Goal: Task Accomplishment & Management: Complete application form

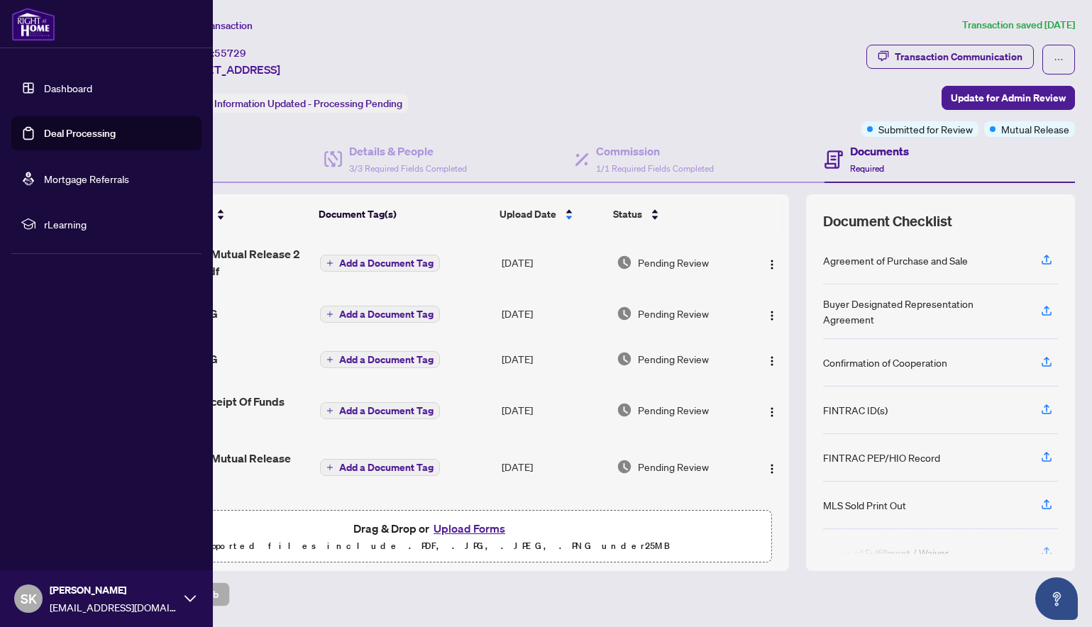
click at [44, 135] on link "Deal Processing" at bounding box center [80, 133] width 72 height 13
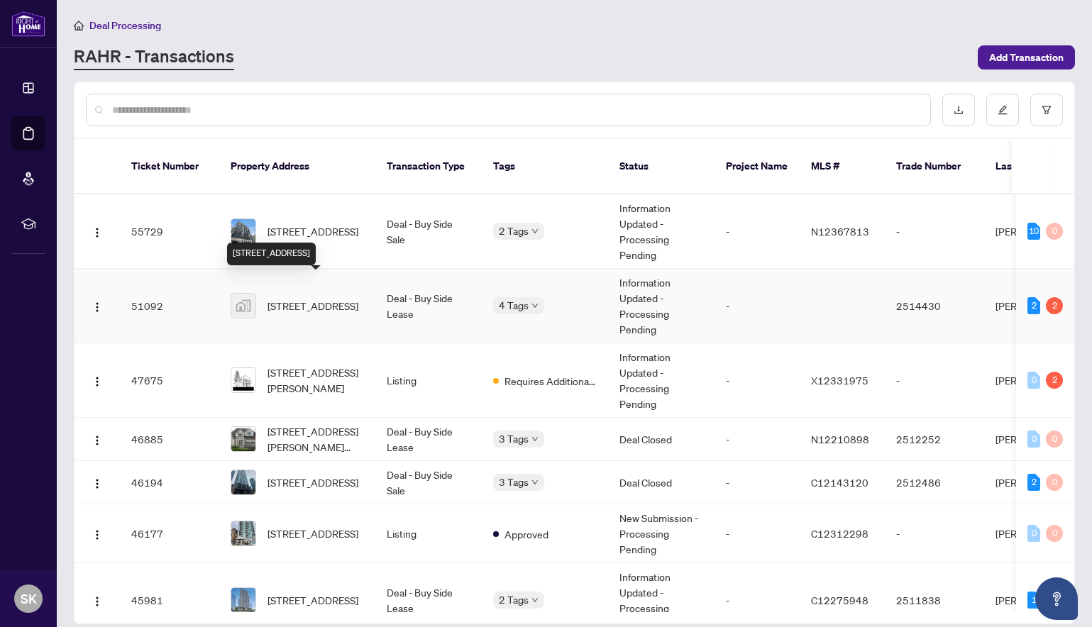
click at [340, 298] on span "[STREET_ADDRESS]" at bounding box center [312, 306] width 91 height 16
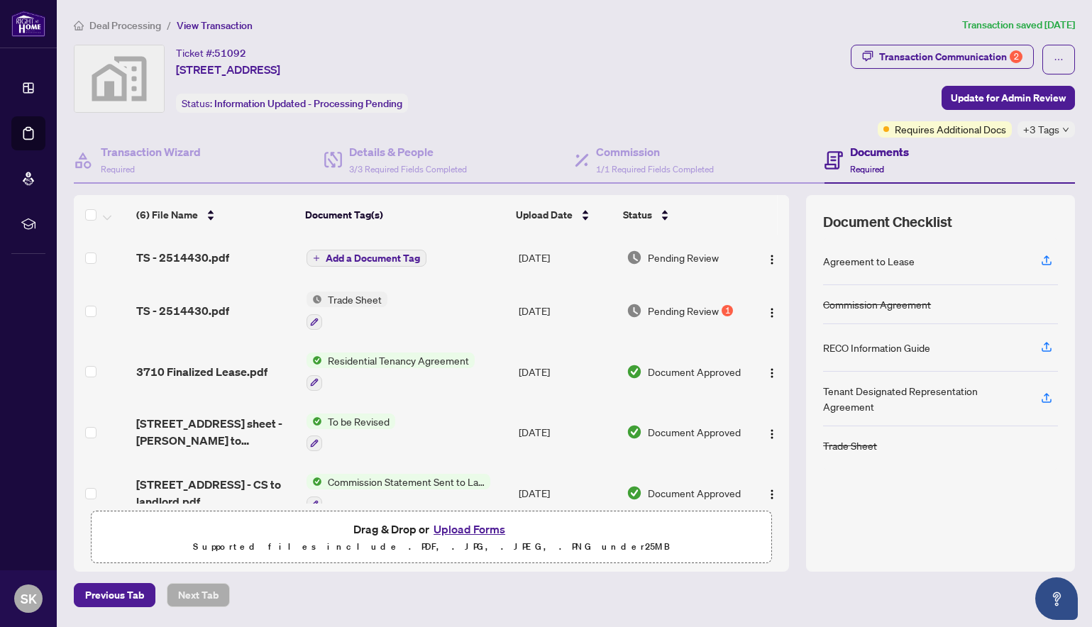
click at [700, 310] on span "Pending Review" at bounding box center [683, 311] width 71 height 16
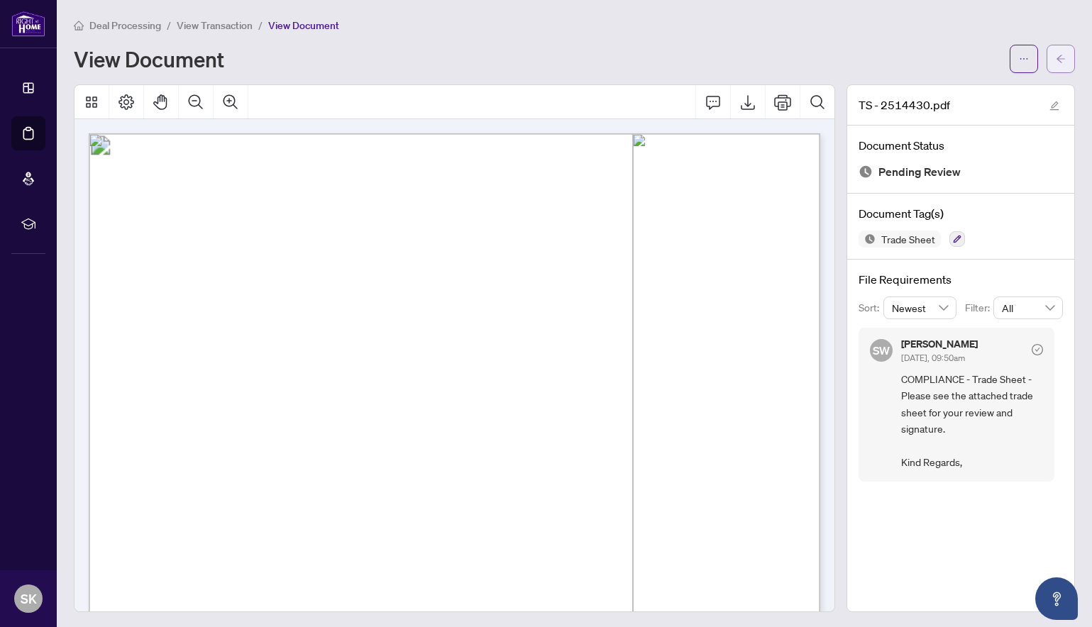
click at [1054, 58] on button "button" at bounding box center [1060, 59] width 28 height 28
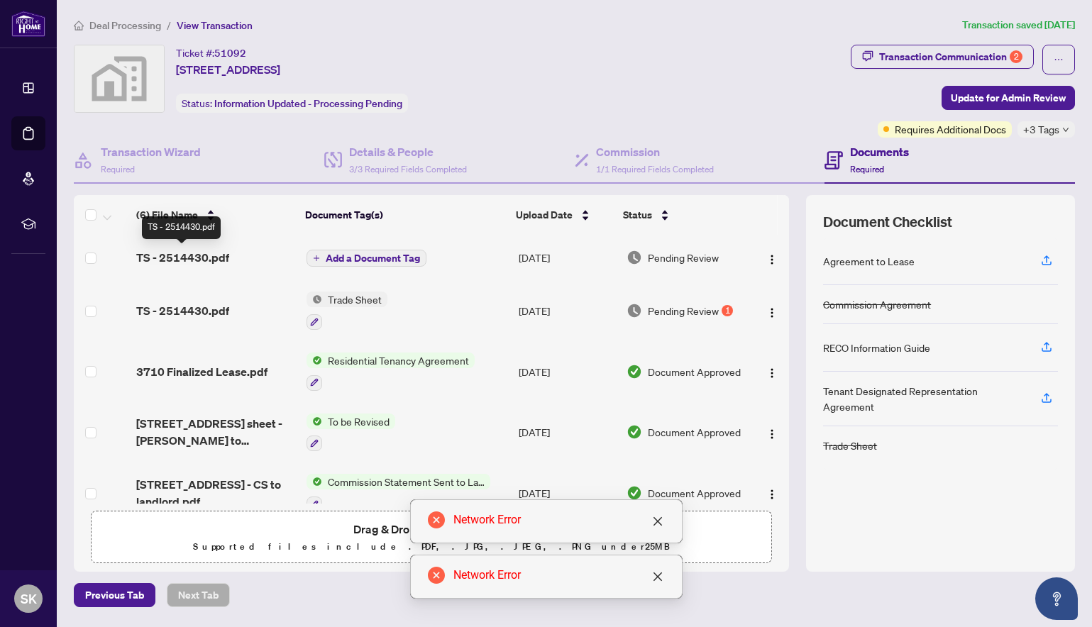
click at [213, 257] on span "TS - 2514430.pdf" at bounding box center [182, 257] width 93 height 17
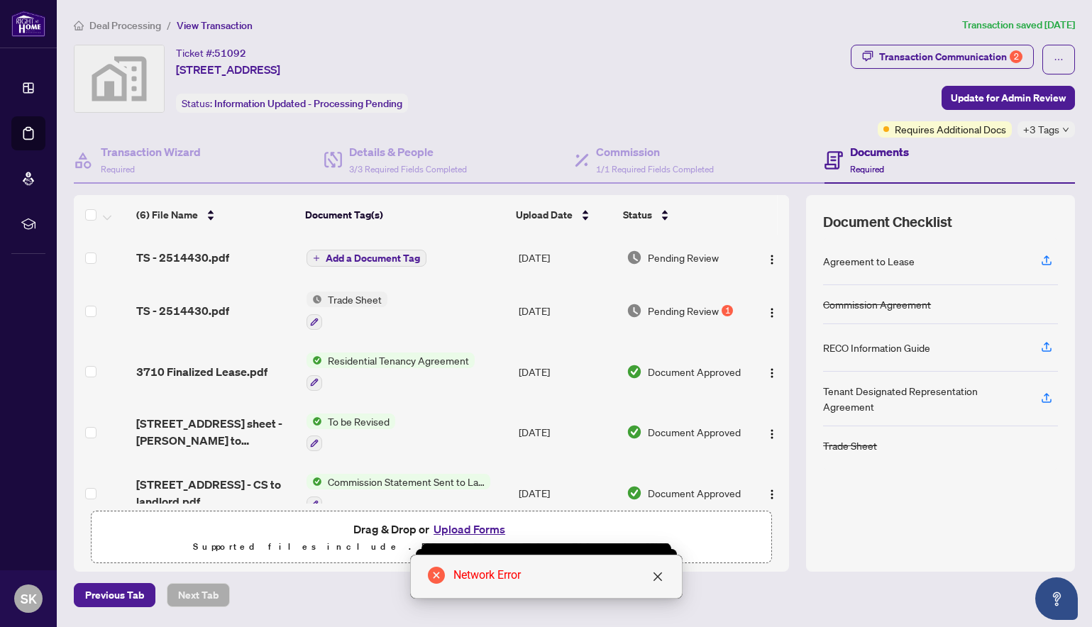
click at [696, 260] on span "Pending Review" at bounding box center [683, 258] width 71 height 16
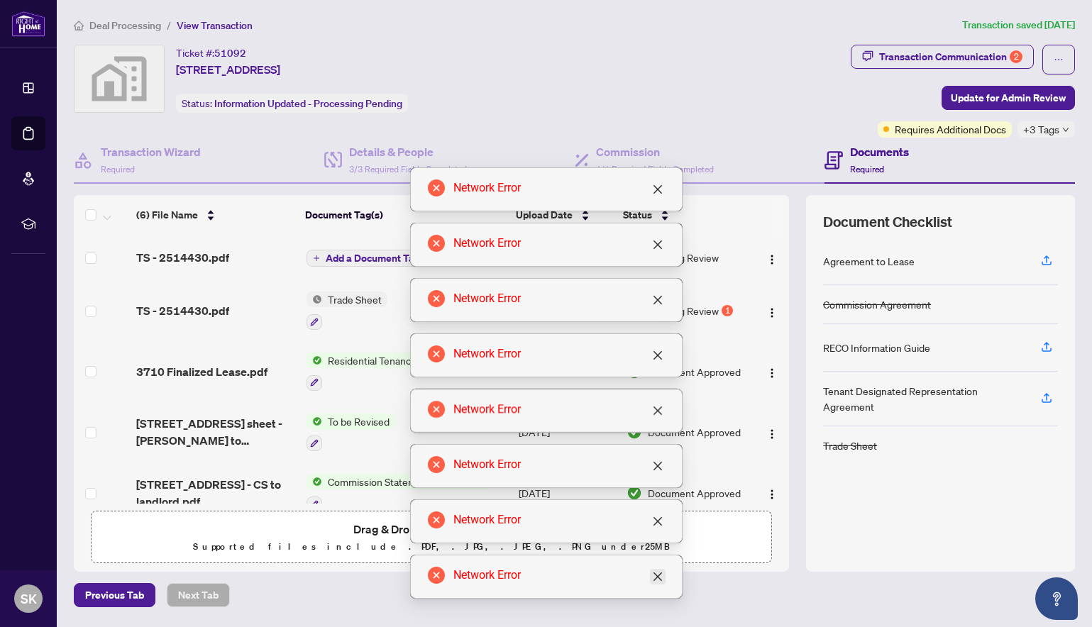
click at [659, 579] on icon "close" at bounding box center [657, 576] width 11 height 11
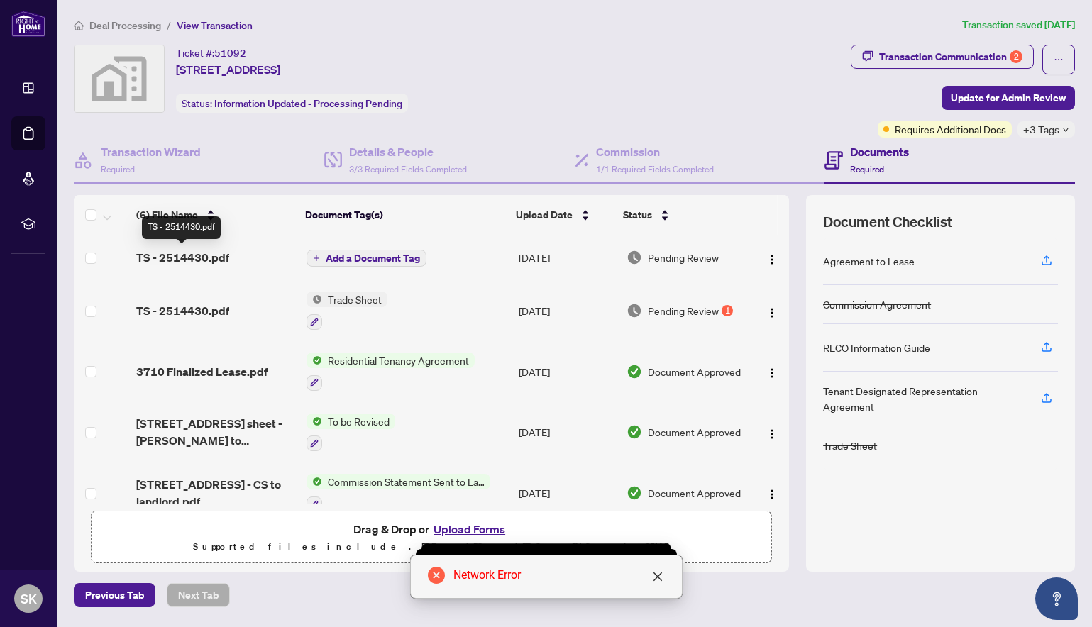
click at [203, 255] on span "TS - 2514430.pdf" at bounding box center [182, 257] width 93 height 17
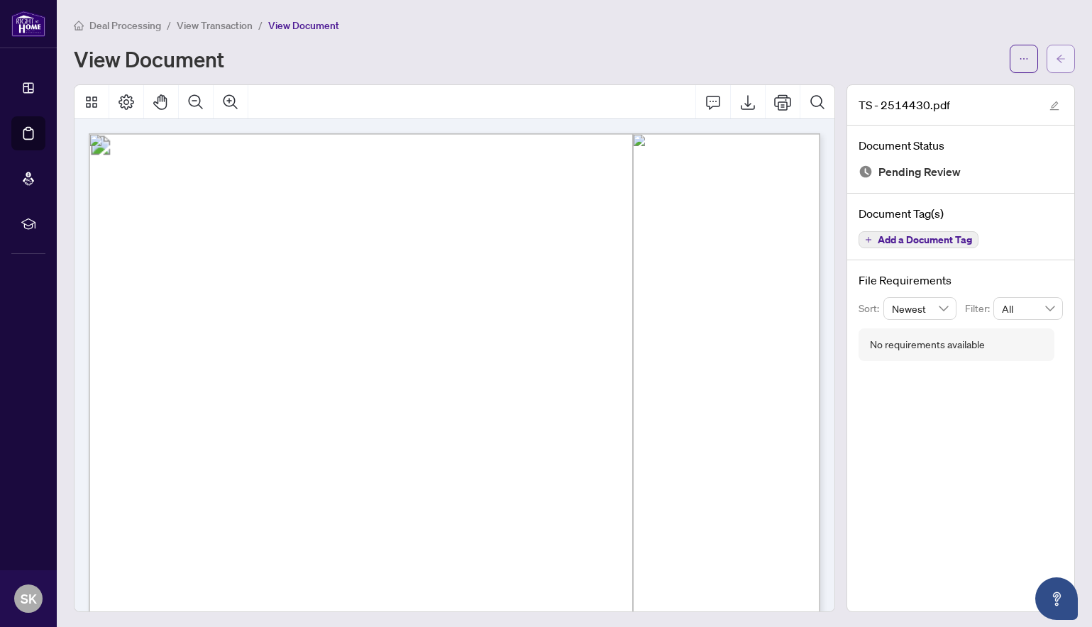
click at [1060, 57] on icon "arrow-left" at bounding box center [1060, 59] width 10 height 10
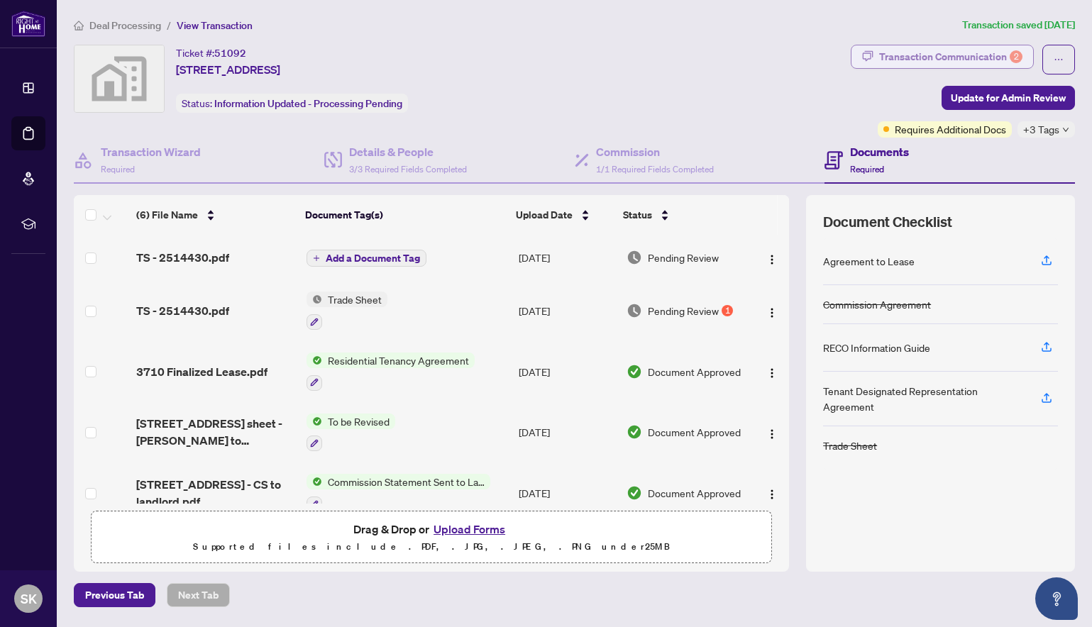
click at [998, 60] on div "Transaction Communication 2" at bounding box center [950, 56] width 143 height 23
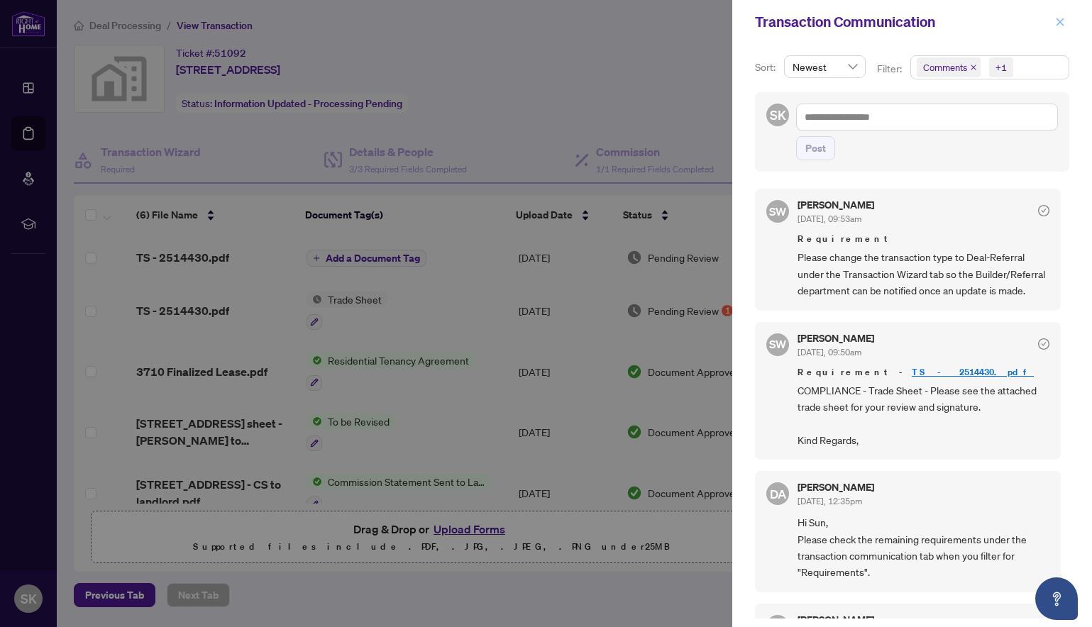
click at [1064, 28] on span "button" at bounding box center [1060, 22] width 10 height 23
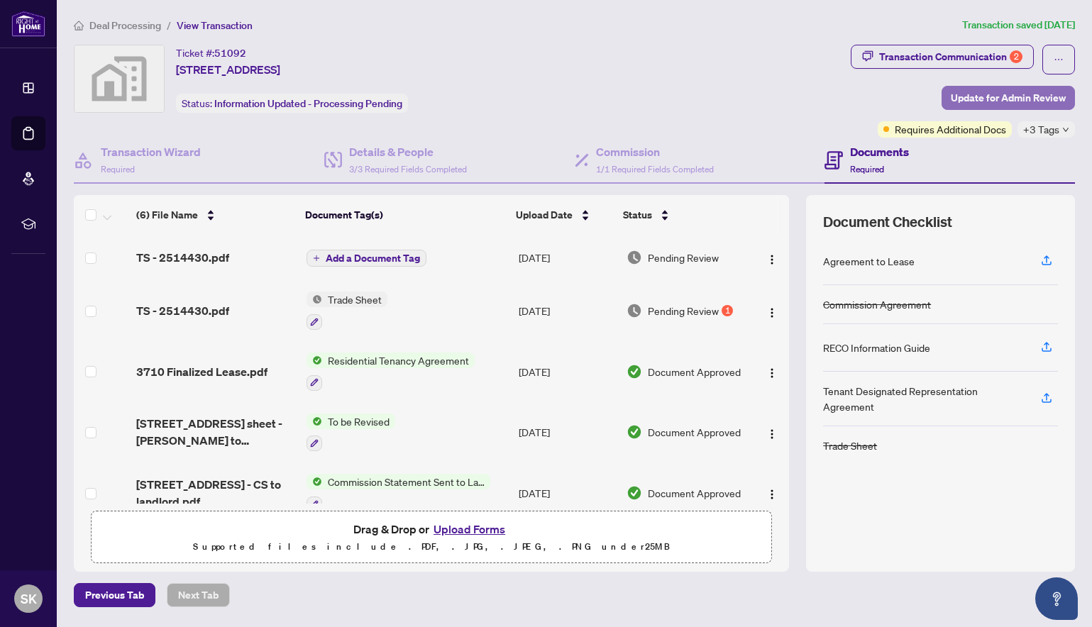
click at [1021, 95] on span "Update for Admin Review" at bounding box center [1007, 98] width 115 height 23
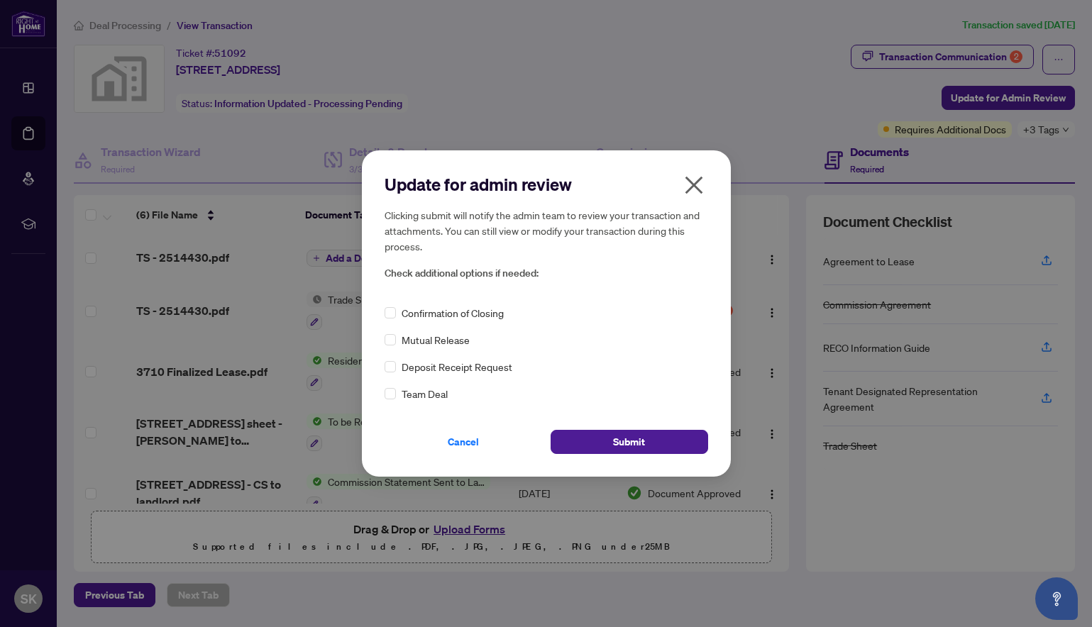
click at [464, 314] on span "Confirmation of Closing" at bounding box center [452, 313] width 102 height 16
click at [655, 440] on button "Submit" at bounding box center [628, 442] width 157 height 24
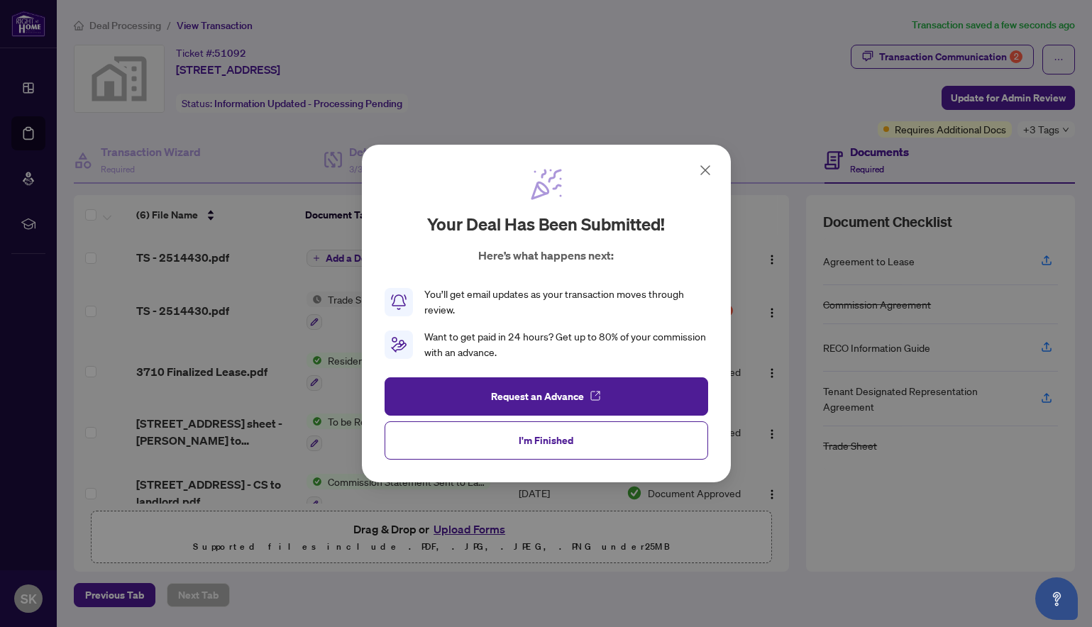
click at [707, 168] on icon at bounding box center [705, 170] width 17 height 17
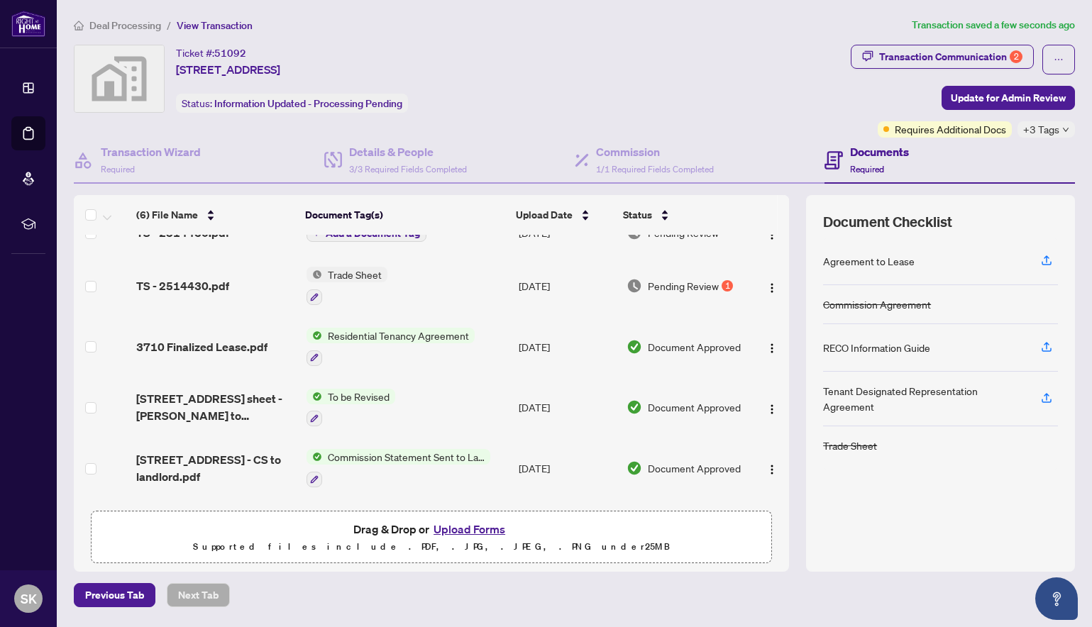
scroll to position [82, 0]
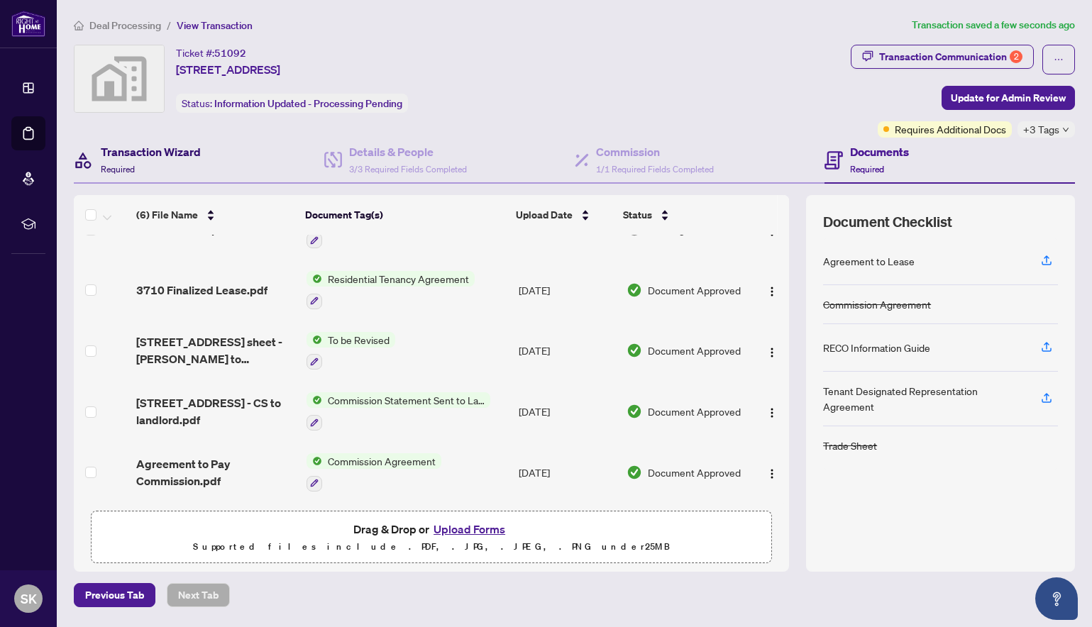
click at [173, 151] on h4 "Transaction Wizard" at bounding box center [151, 151] width 100 height 17
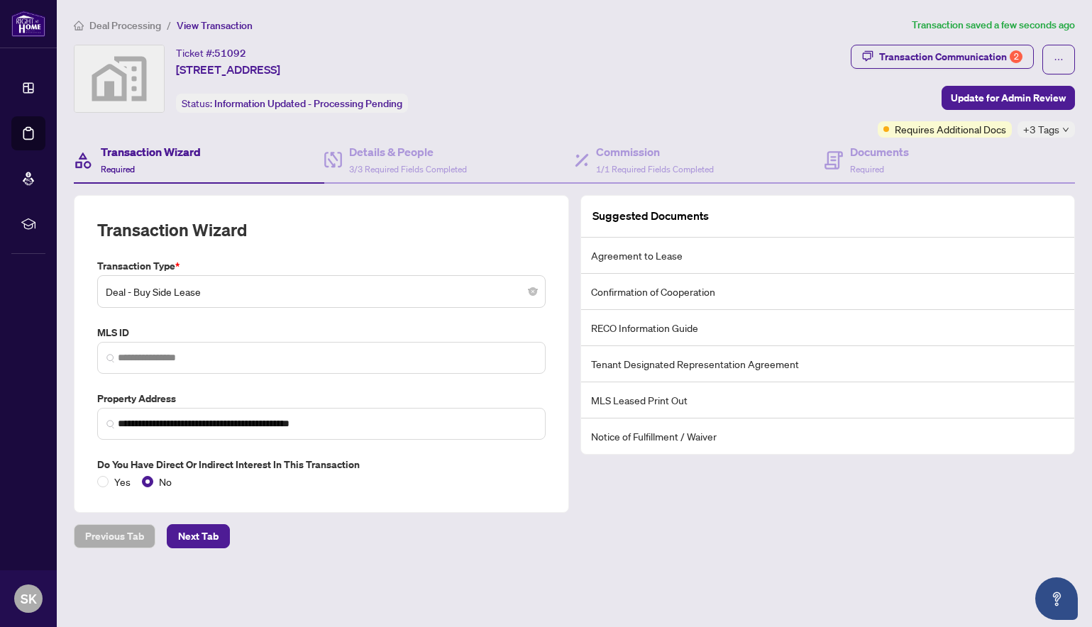
click at [277, 292] on span "Deal - Buy Side Lease" at bounding box center [321, 291] width 431 height 27
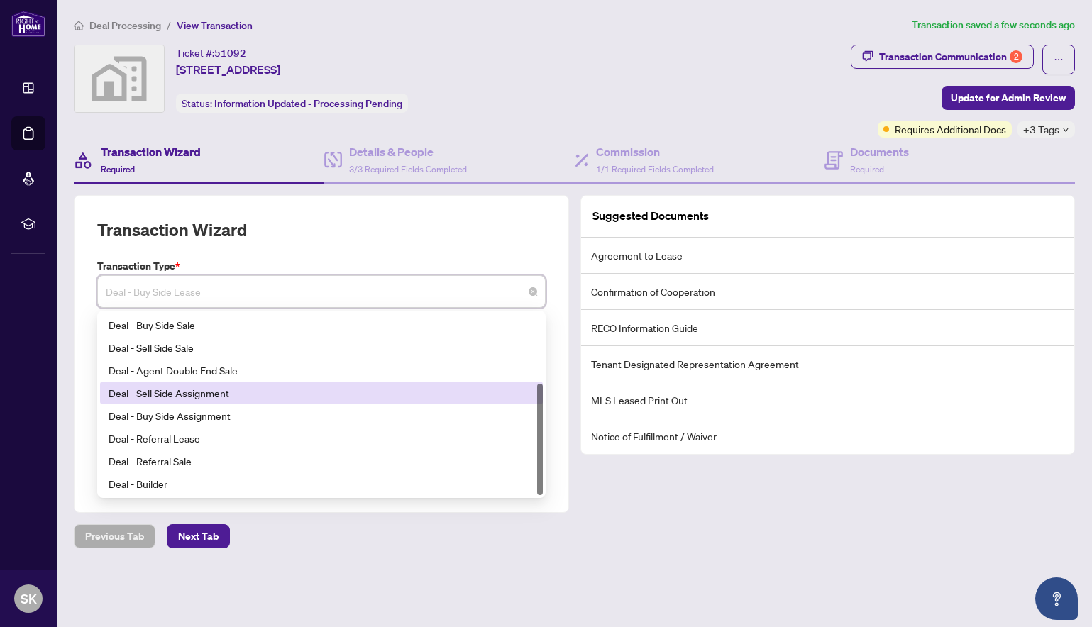
scroll to position [113, 0]
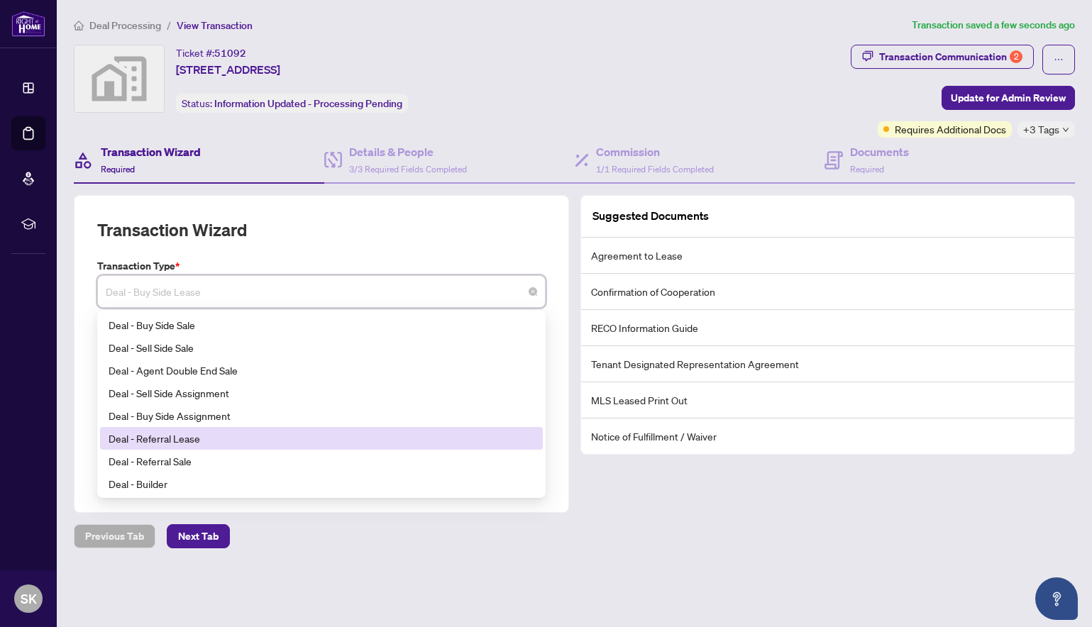
click at [428, 432] on div "Deal - Referral Lease" at bounding box center [322, 439] width 426 height 16
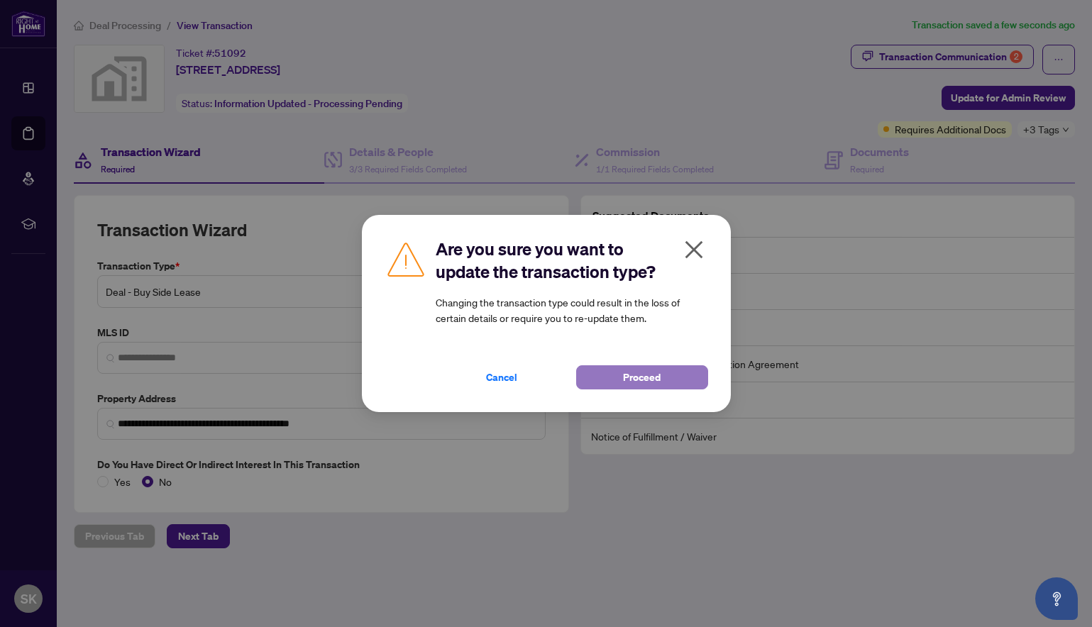
click at [651, 380] on span "Proceed" at bounding box center [642, 377] width 38 height 23
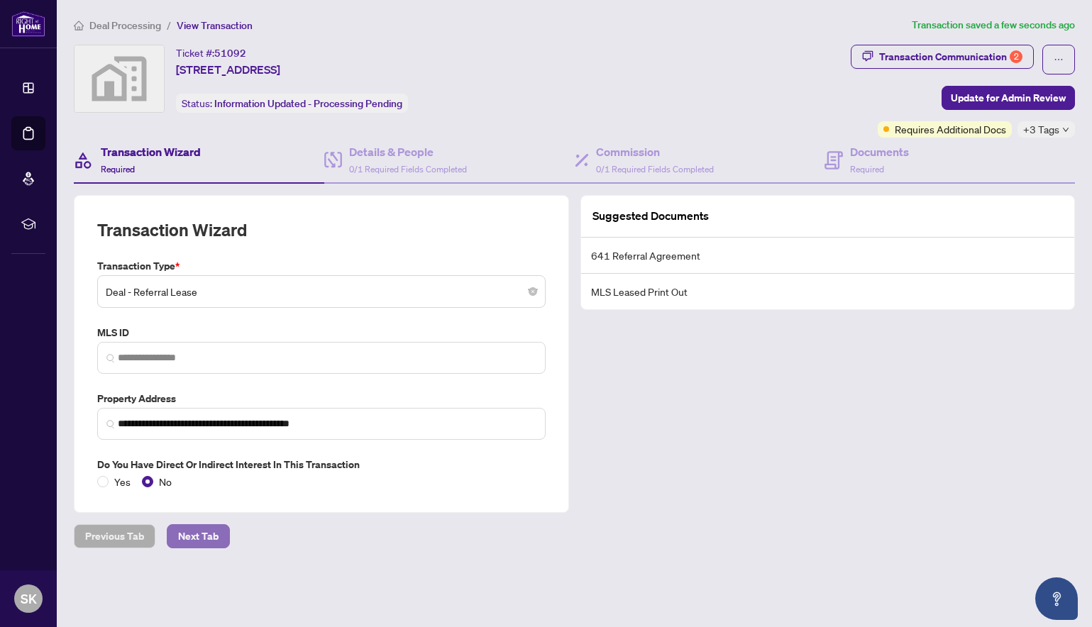
click at [204, 529] on span "Next Tab" at bounding box center [198, 536] width 40 height 23
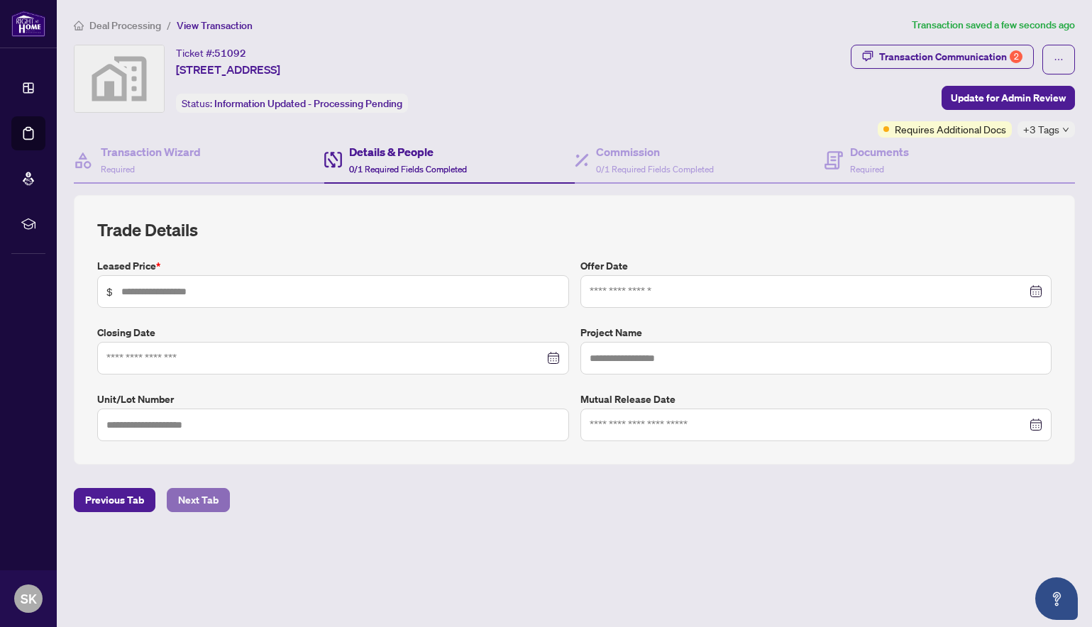
click at [198, 501] on span "Next Tab" at bounding box center [198, 500] width 40 height 23
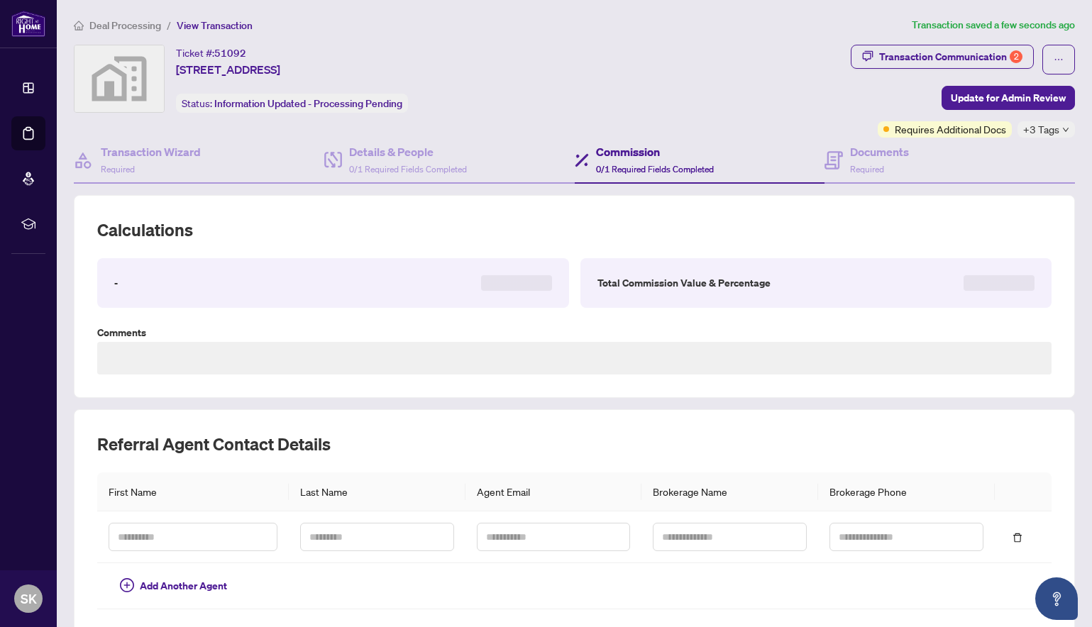
type textarea "**********"
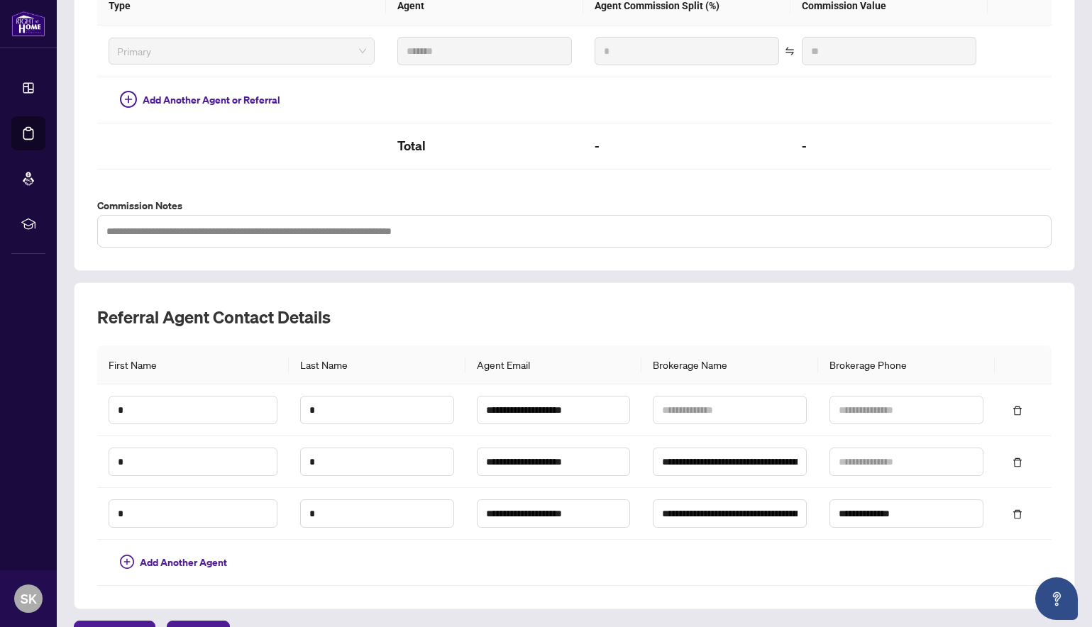
scroll to position [413, 0]
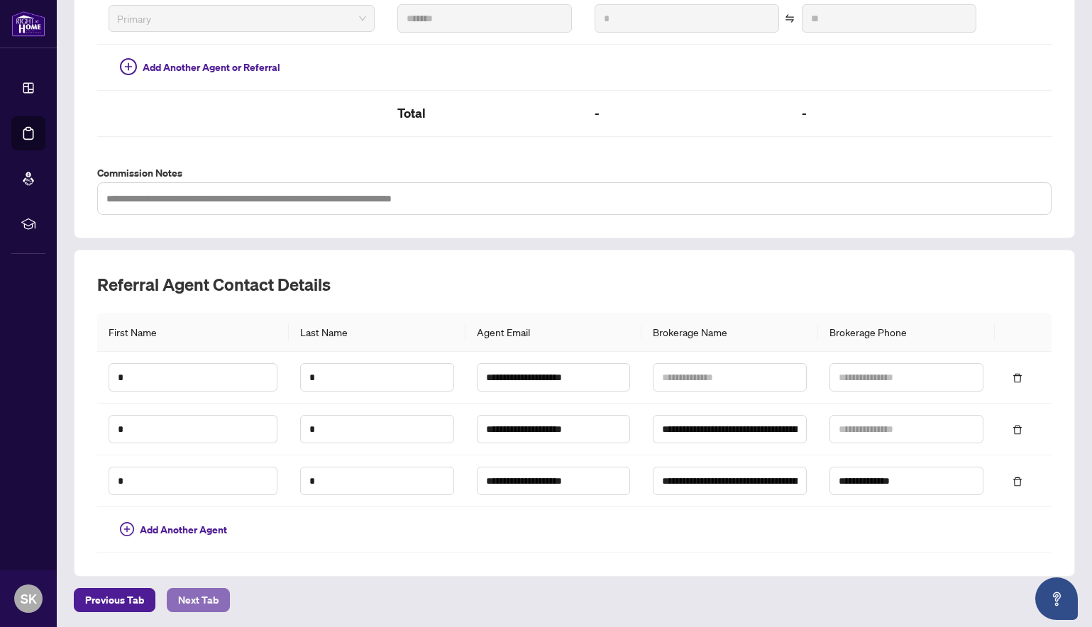
click at [206, 602] on span "Next Tab" at bounding box center [198, 600] width 40 height 23
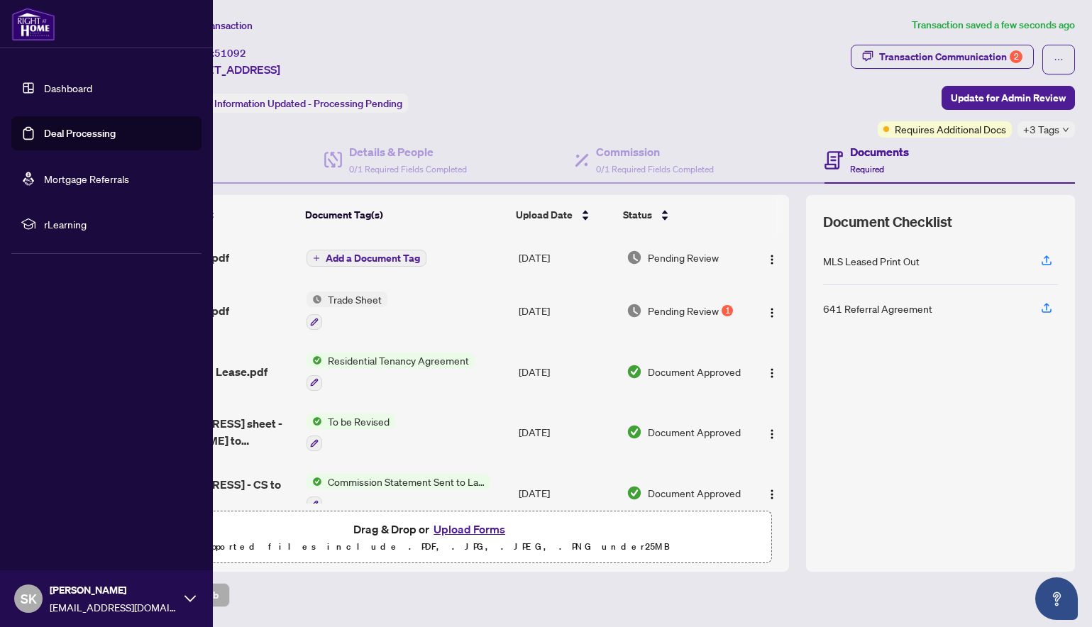
click at [88, 137] on link "Deal Processing" at bounding box center [80, 133] width 72 height 13
